Goal: Task Accomplishment & Management: Manage account settings

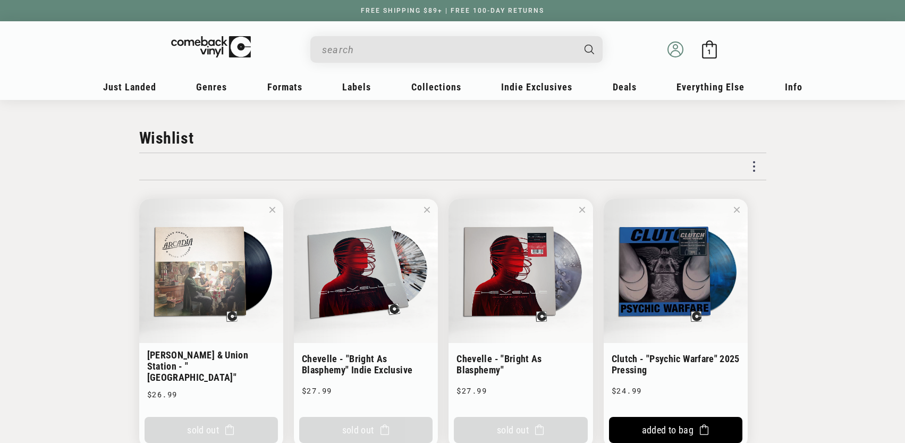
click at [682, 50] on circle at bounding box center [675, 49] width 15 height 15
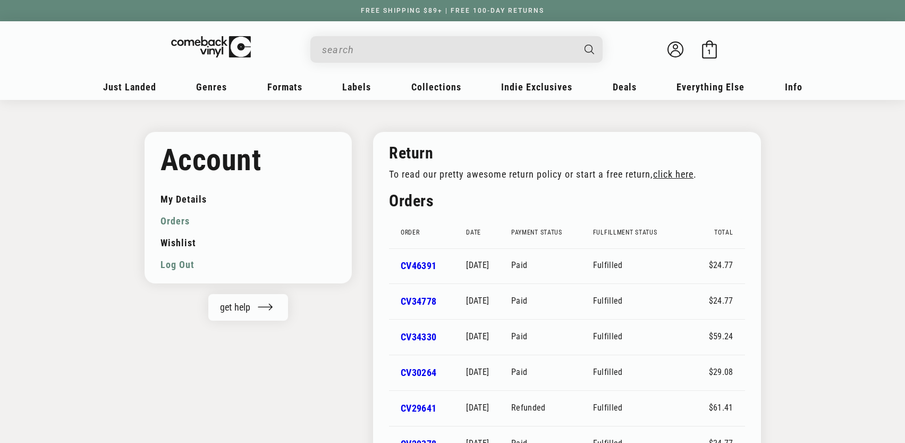
click at [194, 268] on link "Log out" at bounding box center [248, 264] width 176 height 22
